Goal: Task Accomplishment & Management: Use online tool/utility

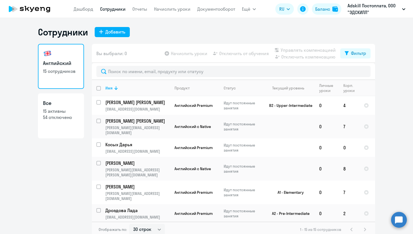
select select "30"
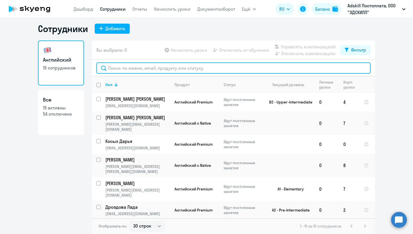
click at [157, 63] on input "text" at bounding box center [233, 67] width 274 height 11
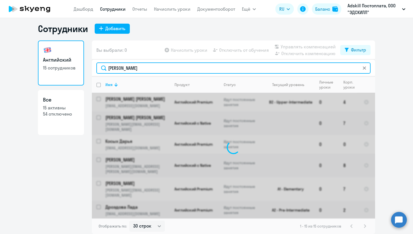
scroll to position [0, 0]
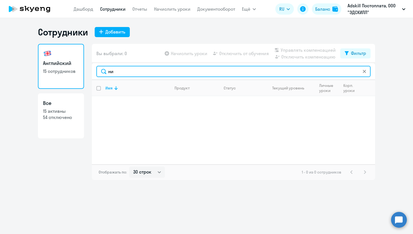
type input "н"
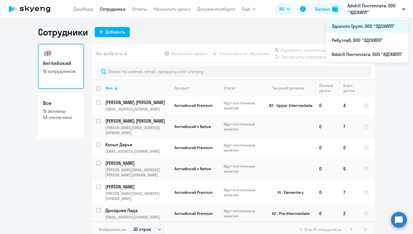
click at [358, 24] on li "Эдскилл Групп, ООО "ЭДСКИЛЛ"" at bounding box center [367, 26] width 82 height 14
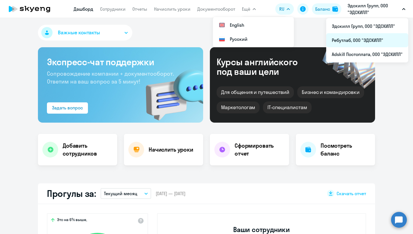
click at [357, 40] on li "Ребутлаб, ООО "ЭДСКИЛЛ"" at bounding box center [367, 40] width 82 height 14
select select "30"
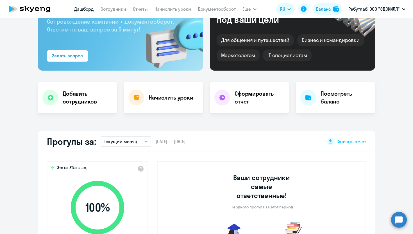
select select "30"
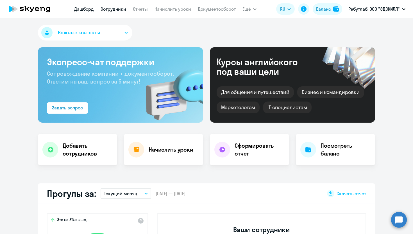
click at [113, 8] on link "Сотрудники" at bounding box center [114, 9] width 26 height 6
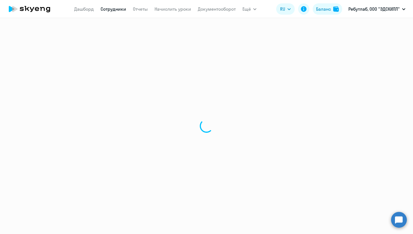
select select "30"
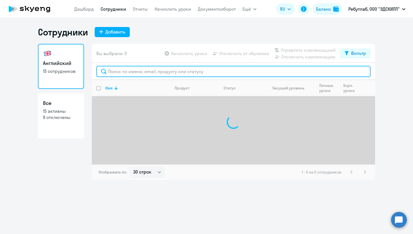
click at [137, 68] on input "text" at bounding box center [233, 71] width 274 height 11
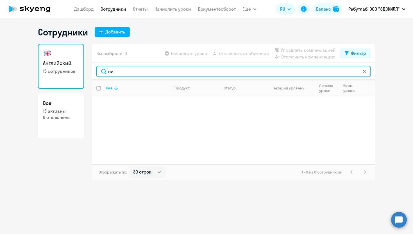
type input "н"
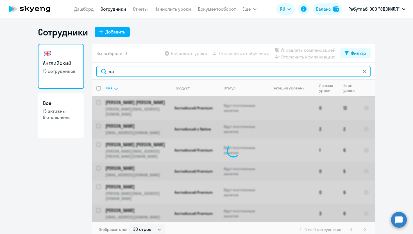
type input "т"
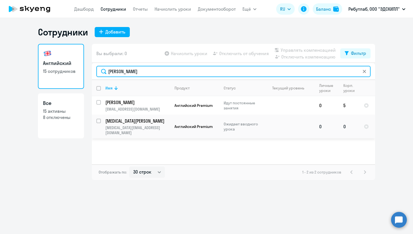
type input "[PERSON_NAME]"
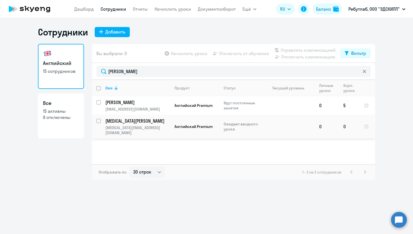
click at [101, 119] on input "select row 27133913" at bounding box center [101, 124] width 11 height 11
checkbox input "true"
click at [195, 56] on span "Начислить уроки" at bounding box center [189, 53] width 37 height 7
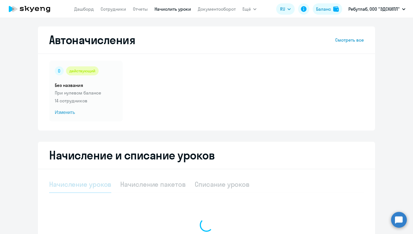
select select "10"
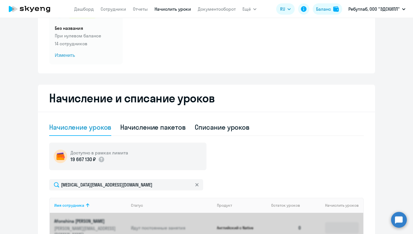
scroll to position [112, 0]
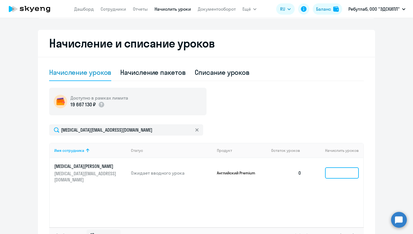
click at [335, 169] on input at bounding box center [342, 172] width 34 height 11
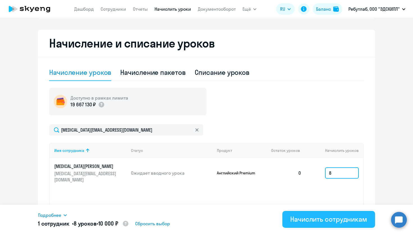
type input "8"
click at [312, 220] on div "Начислить сотрудникам" at bounding box center [328, 219] width 77 height 9
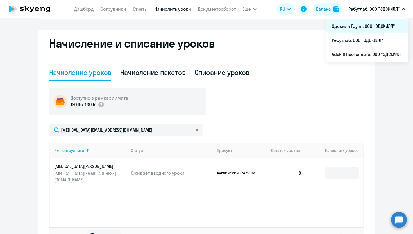
click at [349, 24] on li "Эдскилл Групп, ООО "ЭДСКИЛЛ"" at bounding box center [367, 26] width 82 height 14
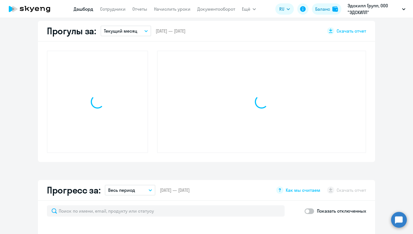
scroll to position [163, 0]
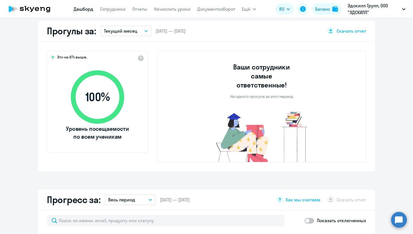
click at [112, 6] on app-menu-item-link "Сотрудники" at bounding box center [113, 9] width 26 height 7
click at [111, 9] on link "Сотрудники" at bounding box center [113, 9] width 26 height 6
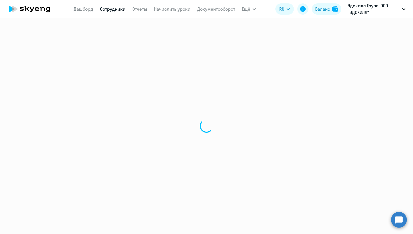
select select "30"
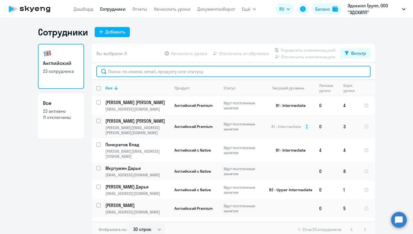
click at [138, 71] on input "text" at bounding box center [233, 71] width 274 height 11
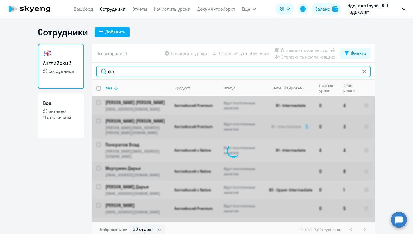
type input "ф"
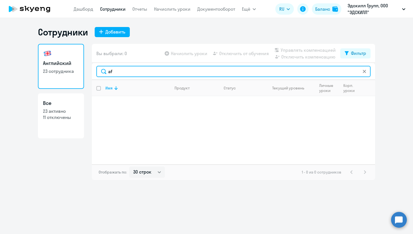
type input "a"
type input "[PERSON_NAME]"
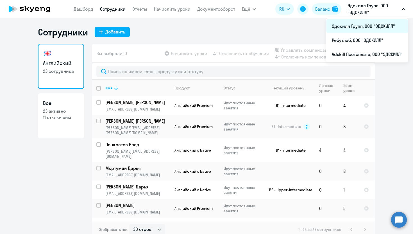
click at [359, 26] on li "Эдскилл Групп, ООО "ЭДСКИЛЛ"" at bounding box center [367, 26] width 82 height 14
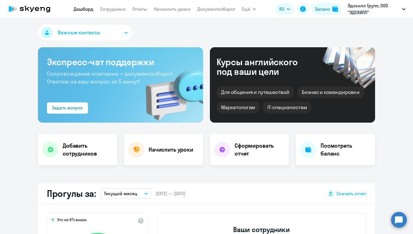
click at [114, 12] on nav "[PERSON_NAME] Отчеты Начислить уроки Документооборот" at bounding box center [155, 8] width 162 height 11
click at [113, 9] on link "Сотрудники" at bounding box center [113, 9] width 26 height 6
select select "30"
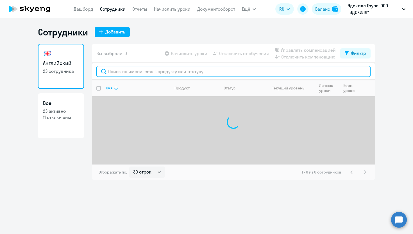
click at [173, 76] on input "text" at bounding box center [233, 71] width 274 height 11
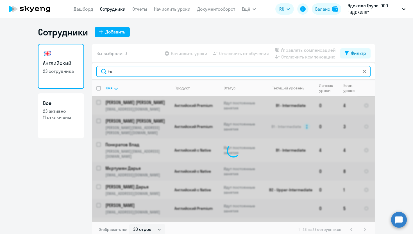
type input "f"
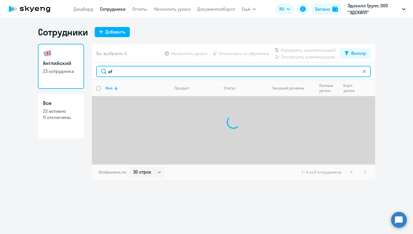
type input "a"
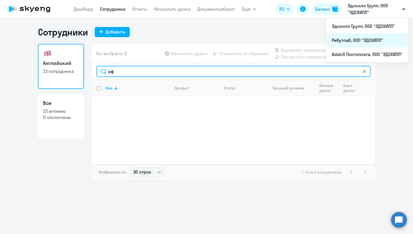
type input "аф"
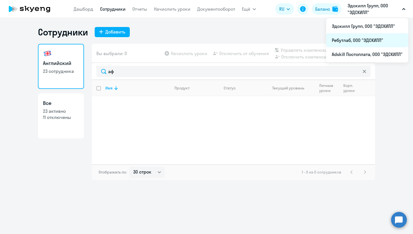
click at [347, 40] on li "Ребутлаб, ООО "ЭДСКИЛЛ"" at bounding box center [367, 40] width 82 height 14
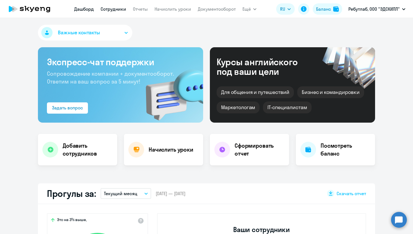
select select "30"
click at [110, 10] on link "Сотрудники" at bounding box center [114, 9] width 26 height 6
select select "30"
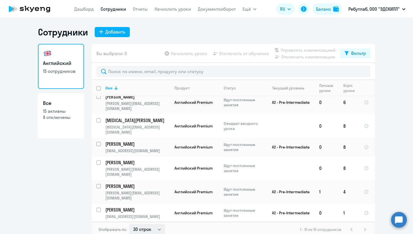
scroll to position [3, 0]
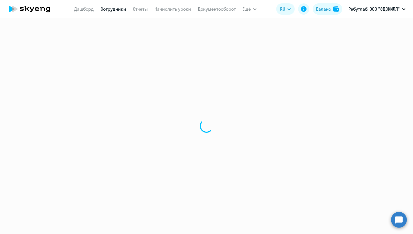
select select "english"
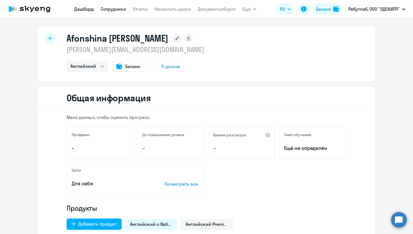
click at [86, 6] on link "Дашборд" at bounding box center [84, 9] width 20 height 6
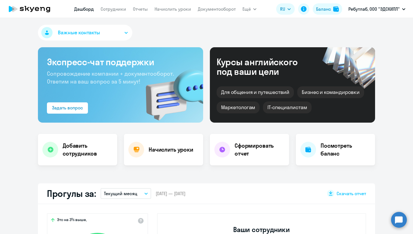
select select "30"
click at [168, 9] on link "Начислить уроки" at bounding box center [173, 9] width 37 height 6
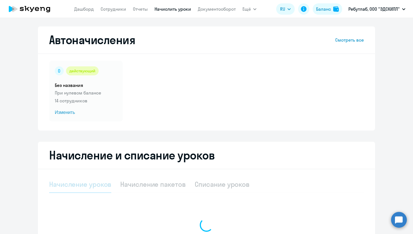
select select "10"
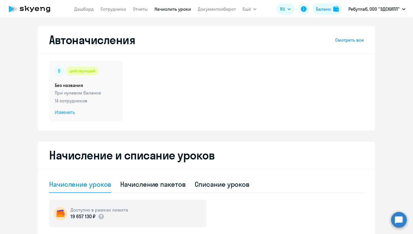
click at [67, 115] on span "Изменить" at bounding box center [86, 112] width 62 height 7
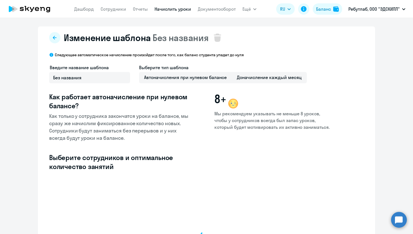
select select "10"
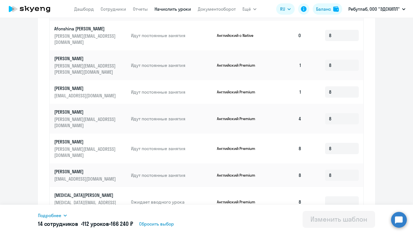
scroll to position [212, 0]
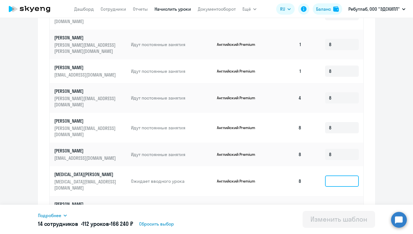
click at [339, 175] on input at bounding box center [342, 180] width 34 height 11
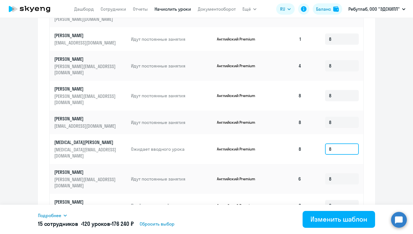
scroll to position [261, 0]
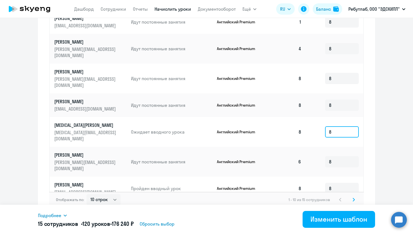
type input "8"
click at [354, 198] on icon at bounding box center [354, 199] width 2 height 3
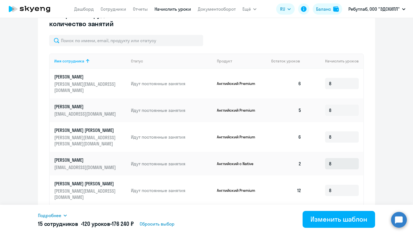
scroll to position [143, 0]
click at [340, 211] on icon at bounding box center [341, 212] width 2 height 3
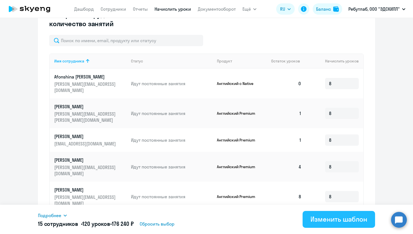
click at [324, 220] on div "Изменить шаблон" at bounding box center [339, 219] width 57 height 9
